Goal: Information Seeking & Learning: Learn about a topic

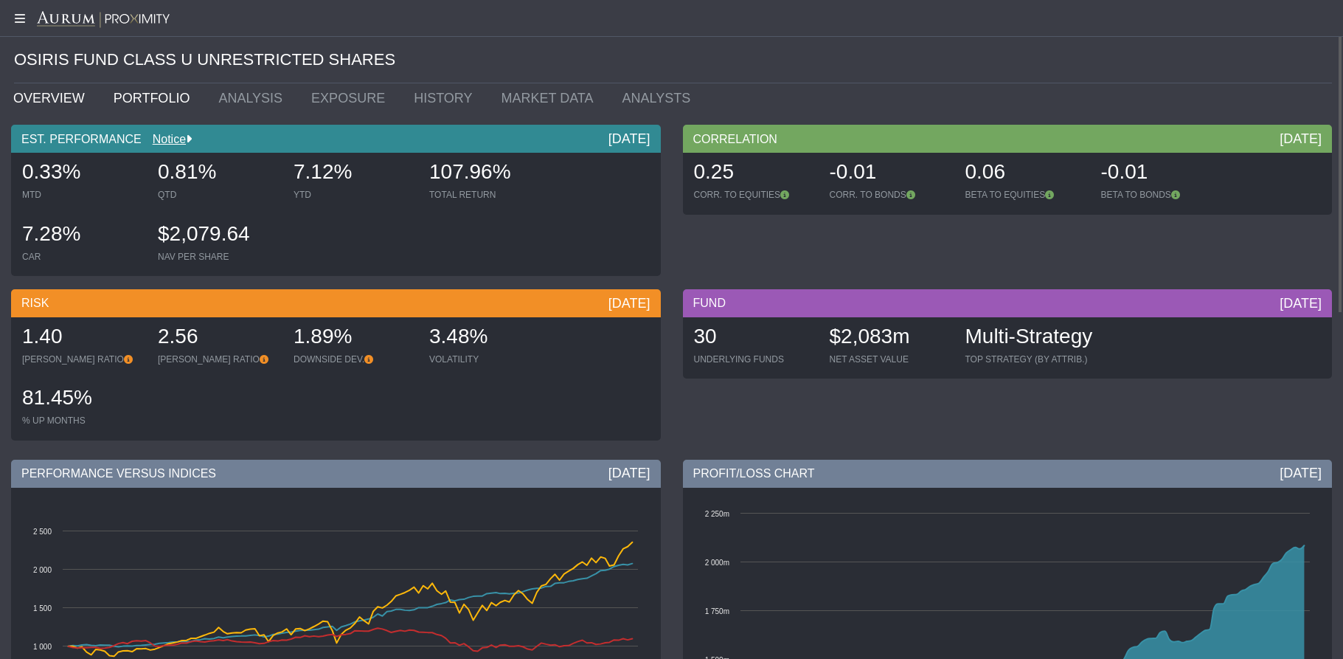
click at [148, 106] on link "PORTFOLIO" at bounding box center [155, 98] width 105 height 30
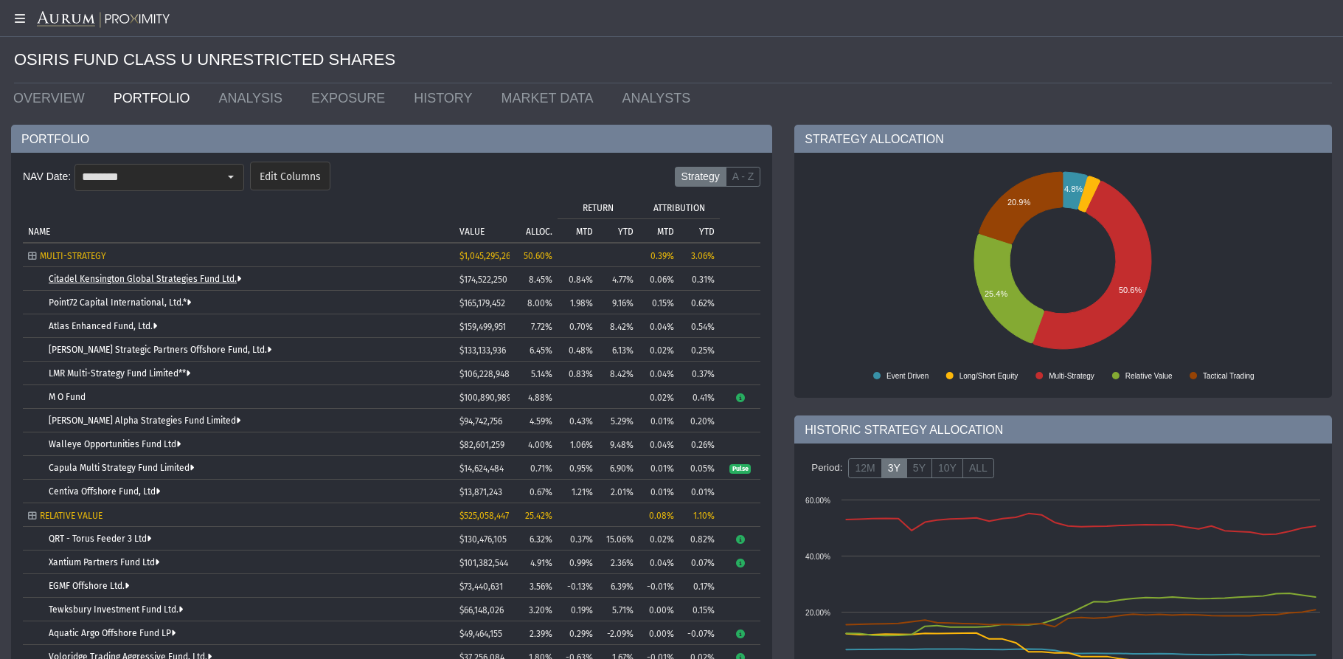
click at [138, 274] on link "Citadel Kensington Global Strategies Fund Ltd." at bounding box center [145, 279] width 192 height 10
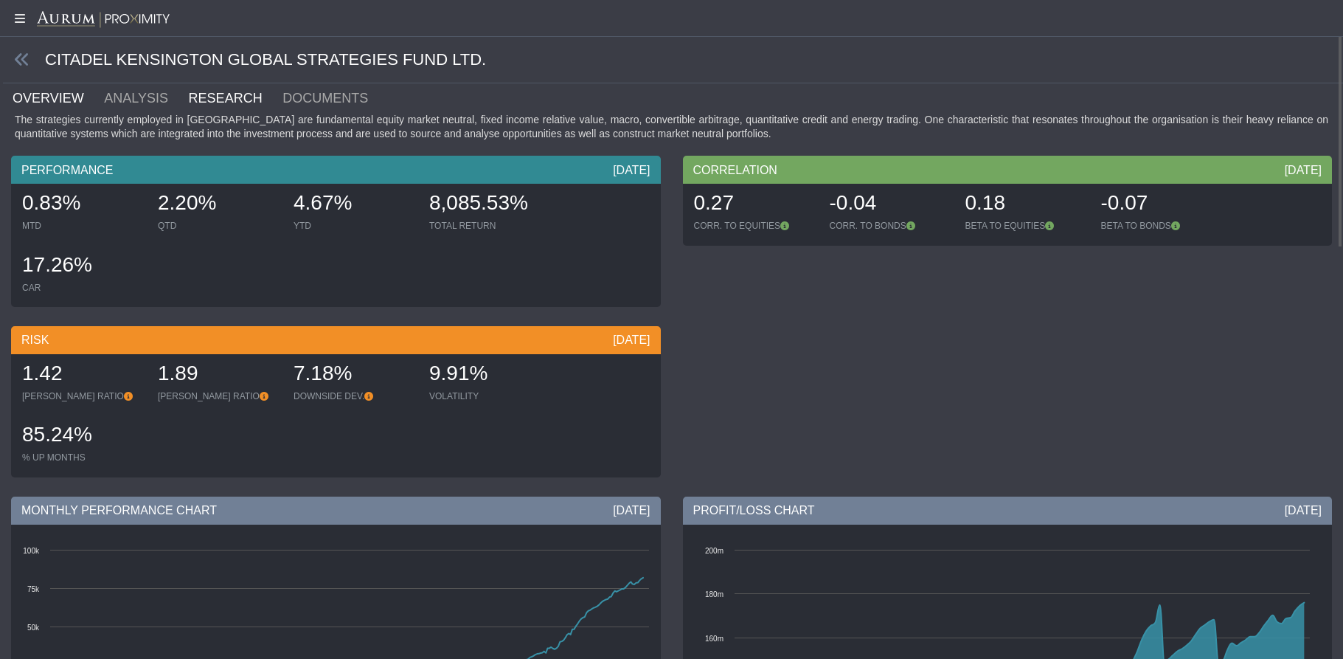
click at [221, 98] on link "RESEARCH" at bounding box center [234, 98] width 94 height 30
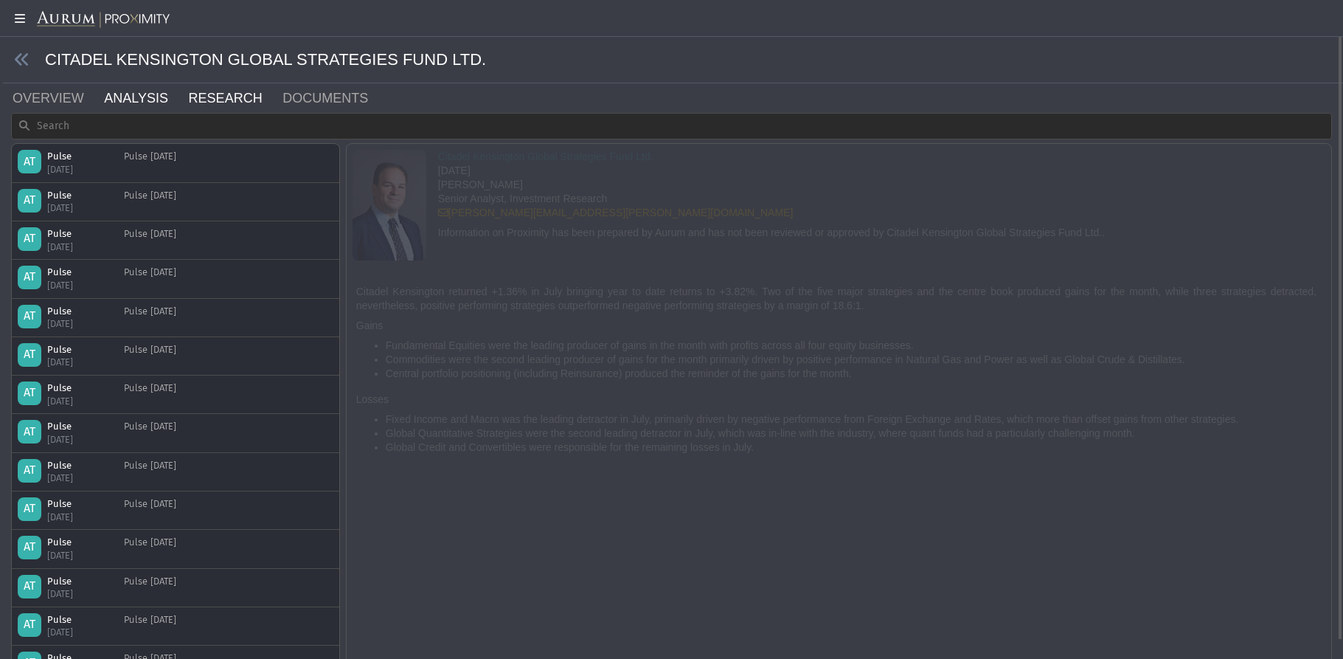
click at [122, 98] on link "ANALYSIS" at bounding box center [145, 98] width 84 height 30
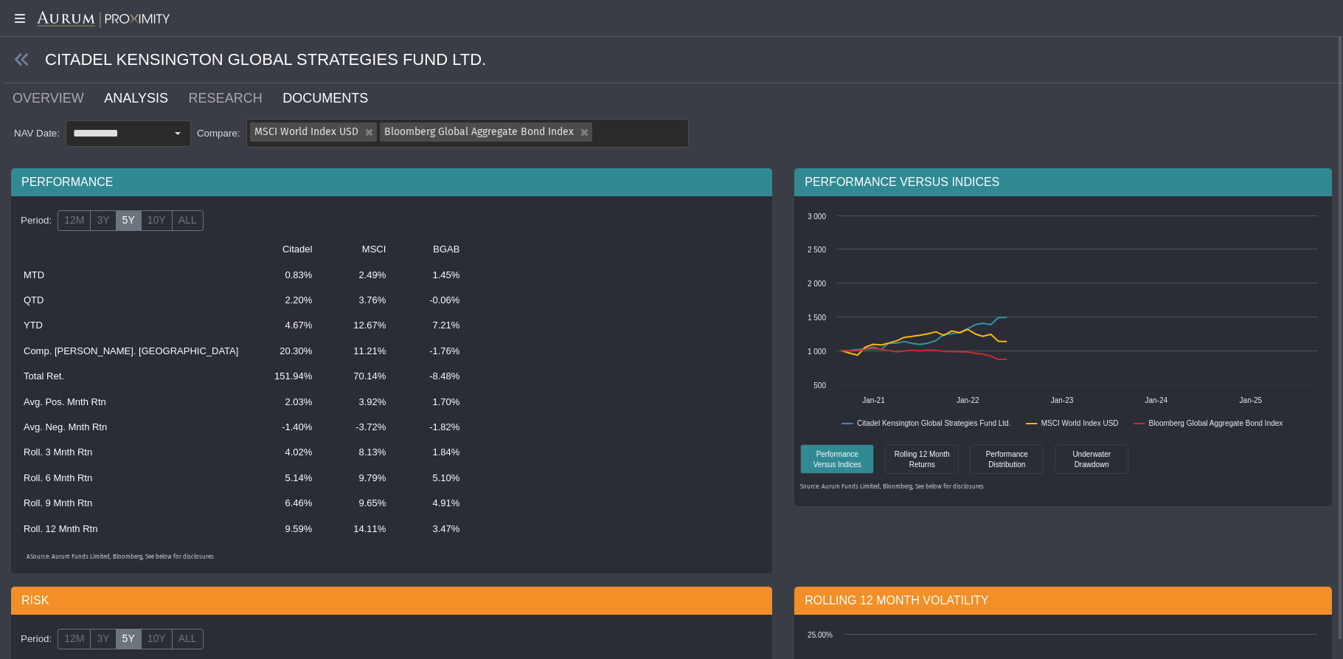
click at [281, 105] on link "DOCUMENTS" at bounding box center [334, 98] width 106 height 30
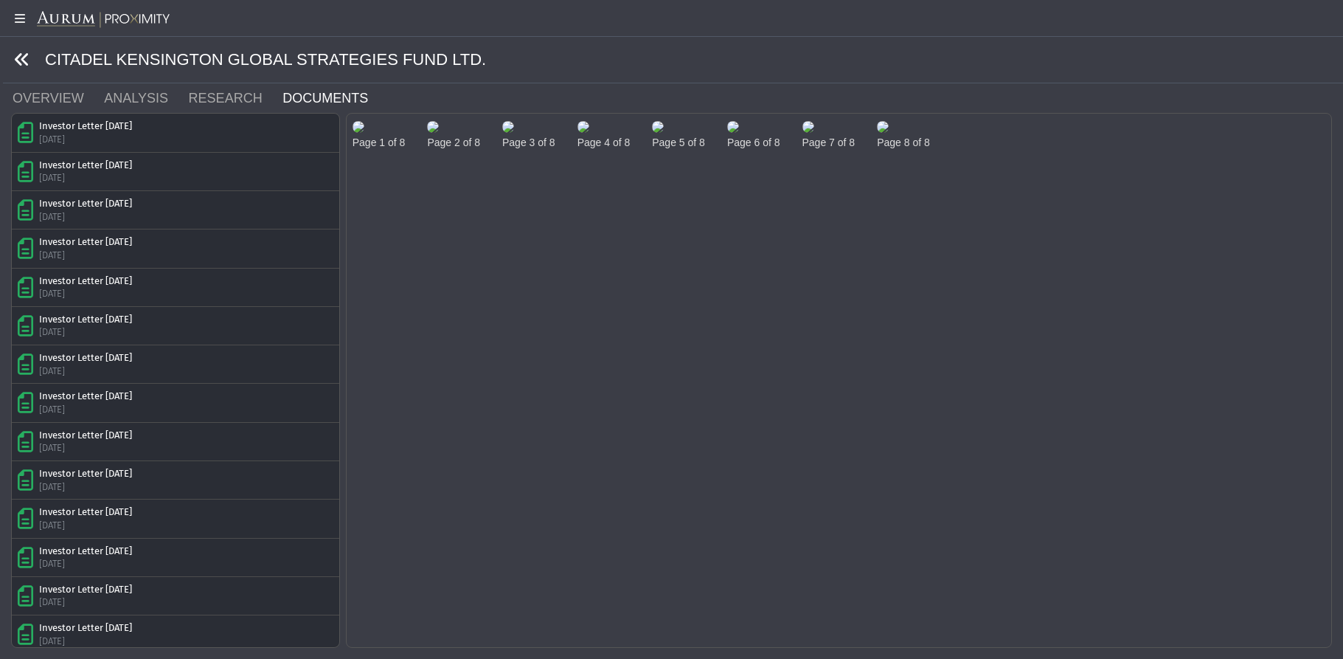
click at [27, 57] on icon at bounding box center [22, 60] width 16 height 16
